Goal: Obtain resource: Obtain resource

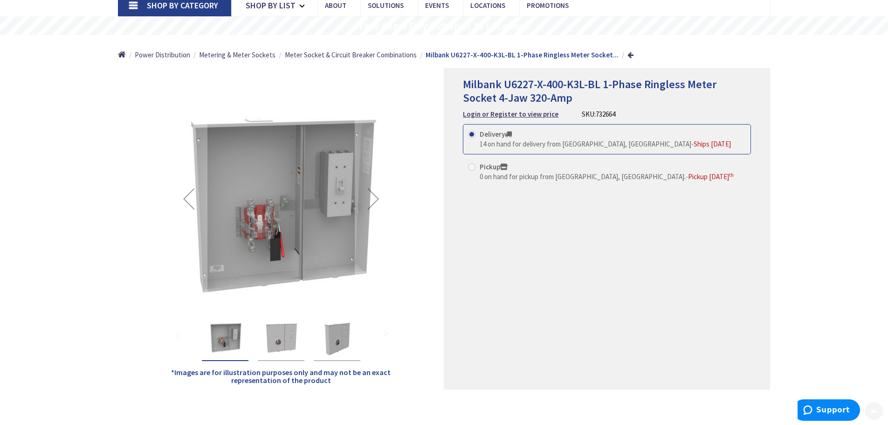
scroll to position [93, 0]
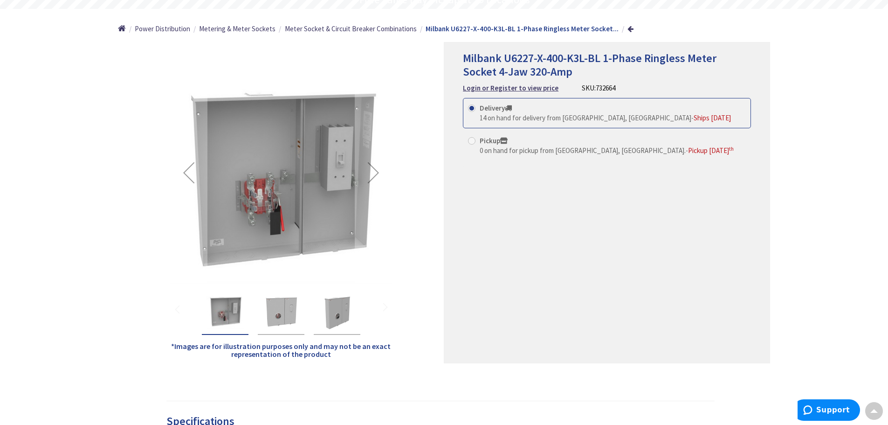
click at [275, 308] on img "Milbank U6227-X-400-K3L-BL 1-Phase Ringless Meter Socket 4-Jaw 320-Amp" at bounding box center [281, 310] width 37 height 37
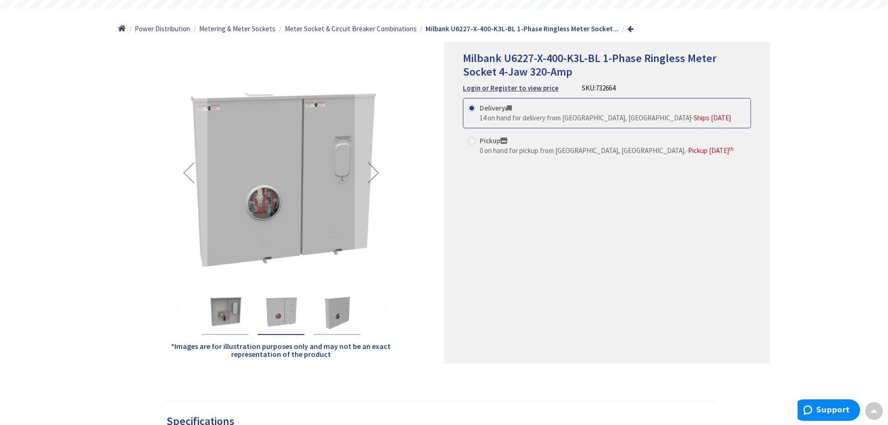
click at [336, 313] on img "Milbank U6227-X-400-K3L-BL 1-Phase Ringless Meter Socket 4-Jaw 320-Amp" at bounding box center [336, 310] width 37 height 37
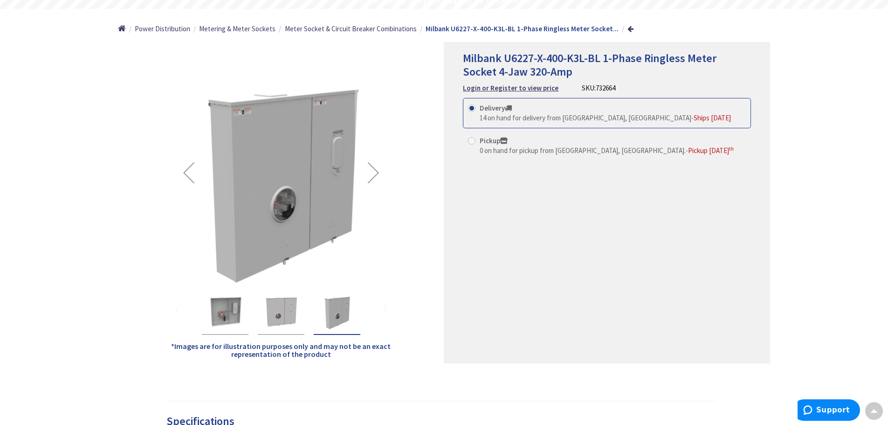
click at [231, 304] on img "Milbank U6227-X-400-K3L-BL 1-Phase Ringless Meter Socket 4-Jaw 320-Amp" at bounding box center [225, 310] width 37 height 37
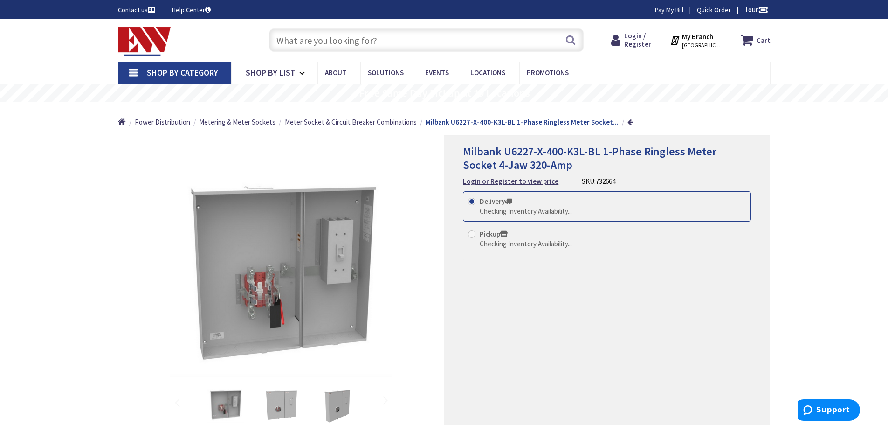
scroll to position [93, 0]
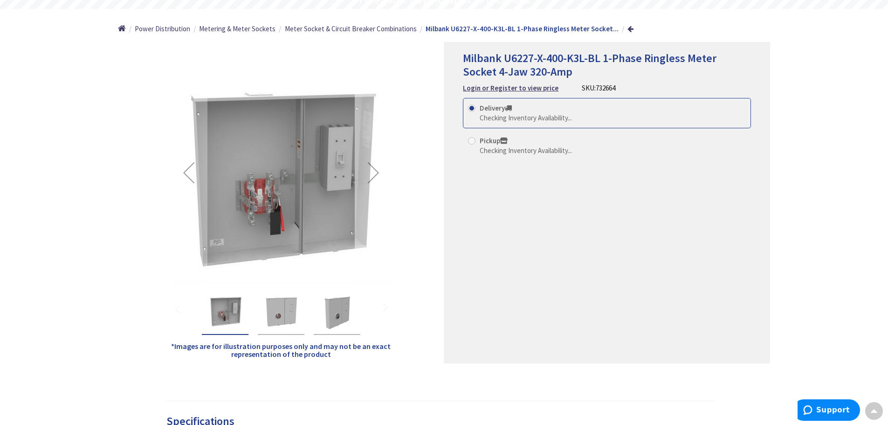
click at [371, 175] on div "Next" at bounding box center [373, 172] width 37 height 37
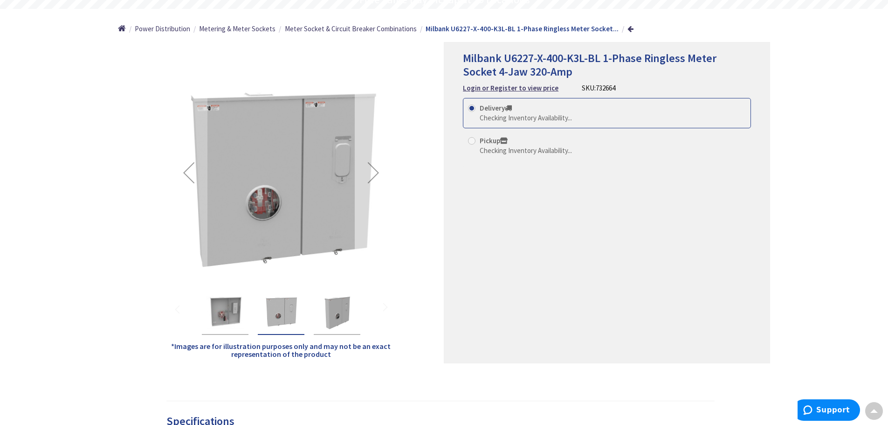
click at [371, 175] on div "Next" at bounding box center [373, 172] width 37 height 37
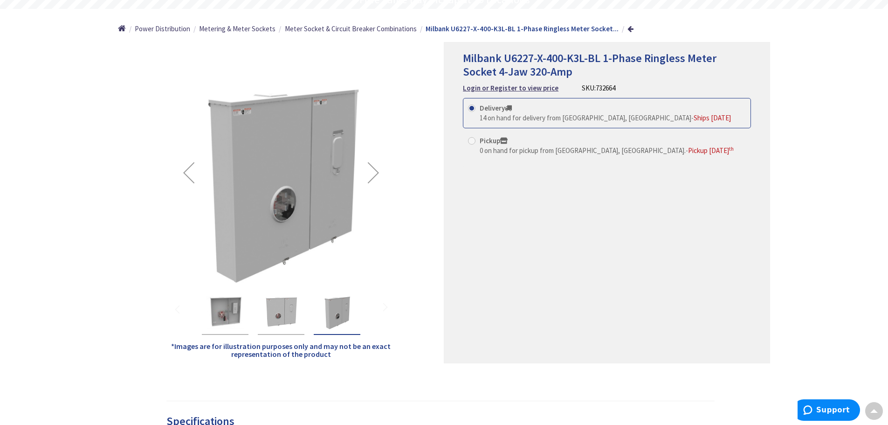
click at [185, 174] on div "Previous" at bounding box center [188, 172] width 37 height 37
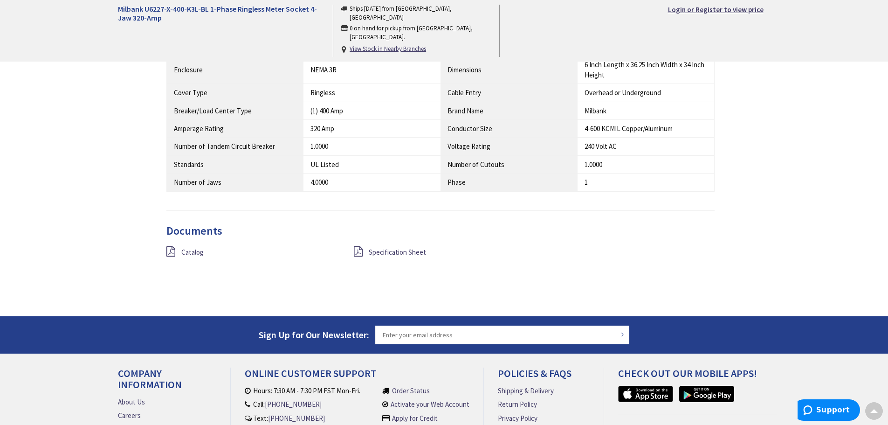
scroll to position [606, 0]
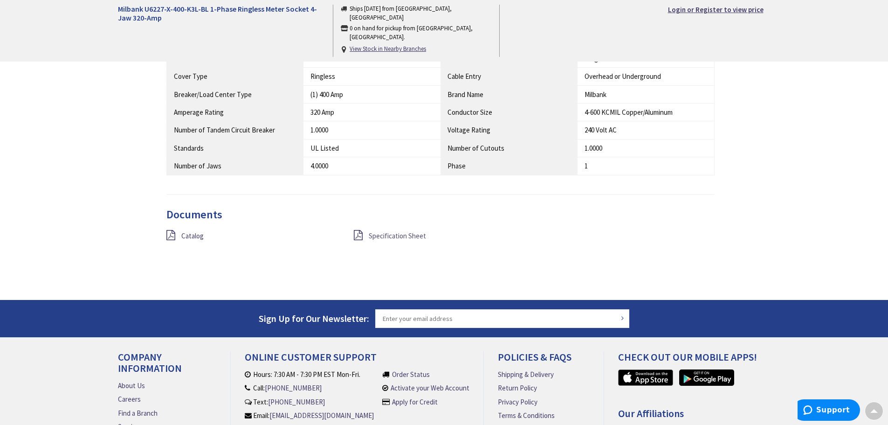
click at [381, 240] on span "Specification Sheet" at bounding box center [397, 235] width 57 height 9
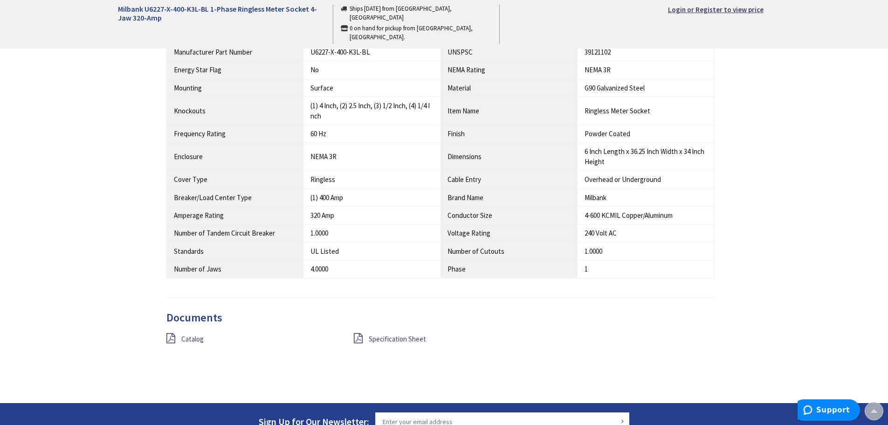
scroll to position [597, 0]
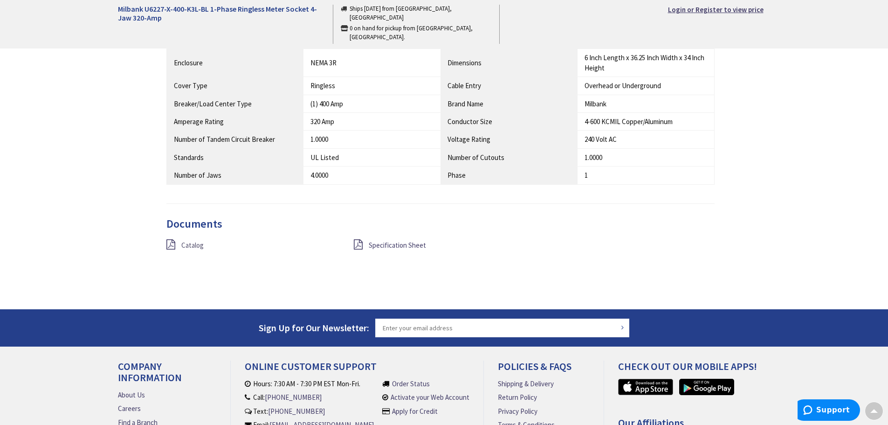
click at [200, 242] on span "Catalog" at bounding box center [192, 245] width 22 height 9
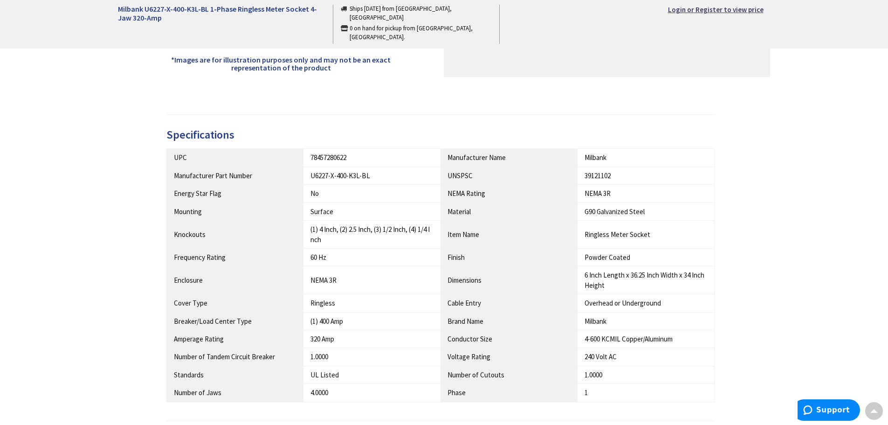
scroll to position [364, 0]
